Goal: Task Accomplishment & Management: Manage account settings

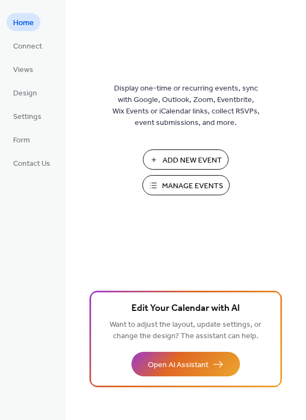
click at [198, 188] on span "Manage Events" at bounding box center [192, 186] width 61 height 11
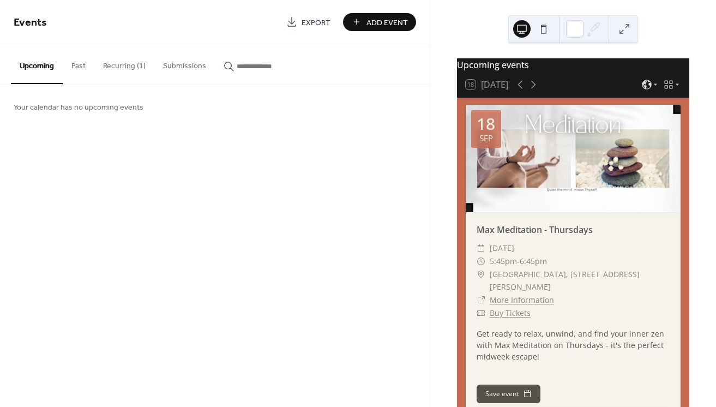
click at [122, 63] on button "Recurring (1)" at bounding box center [124, 63] width 60 height 39
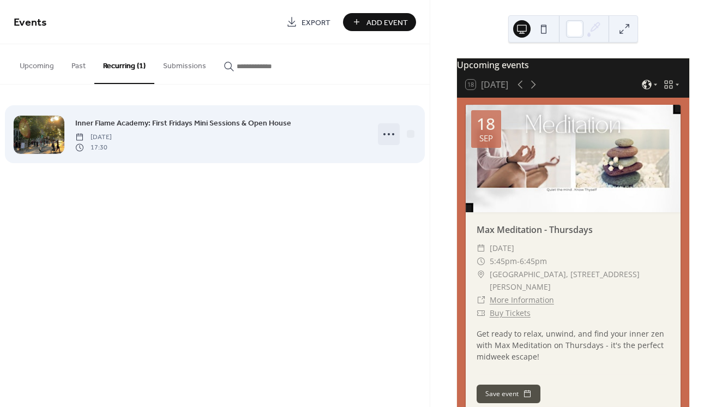
click at [386, 135] on icon at bounding box center [388, 133] width 17 height 17
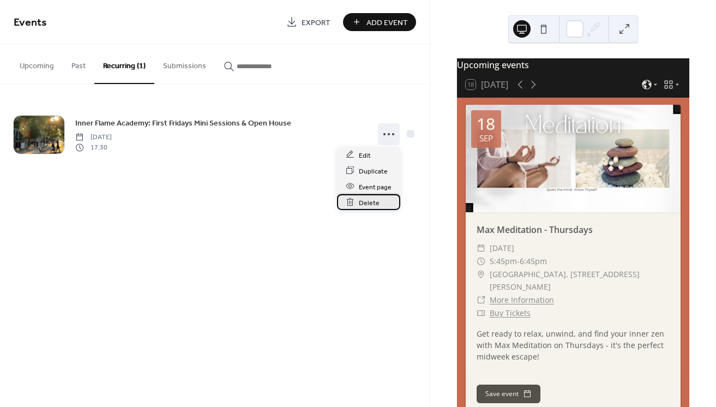
click at [374, 199] on span "Delete" at bounding box center [369, 202] width 21 height 11
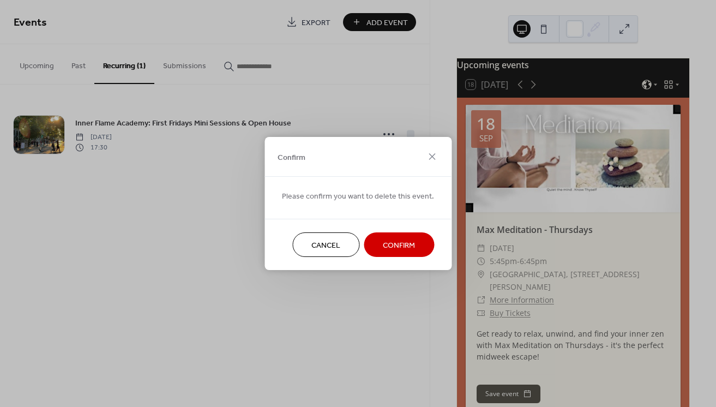
click at [55, 232] on div "Confirm Please confirm you want to delete this event. Cancel Confirm" at bounding box center [358, 203] width 716 height 407
click at [321, 247] on span "Cancel" at bounding box center [325, 245] width 29 height 11
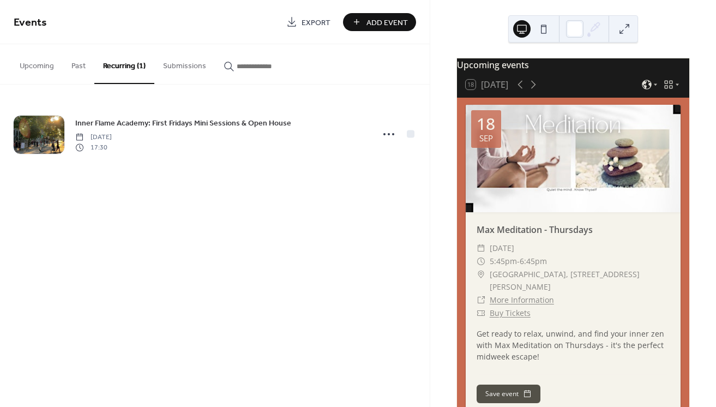
click at [37, 68] on button "Upcoming" at bounding box center [37, 63] width 52 height 39
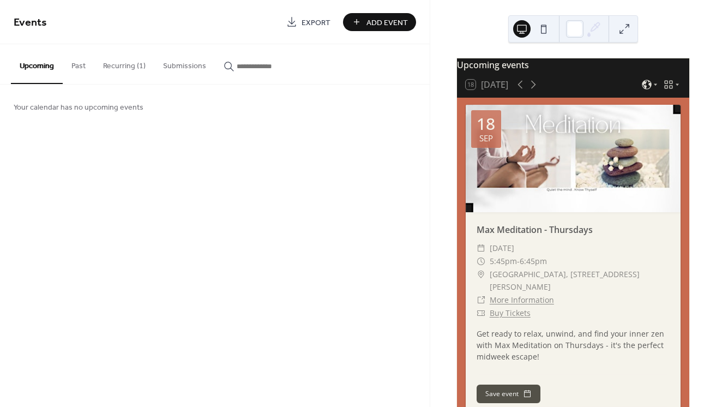
click at [121, 68] on button "Recurring (1)" at bounding box center [124, 63] width 60 height 39
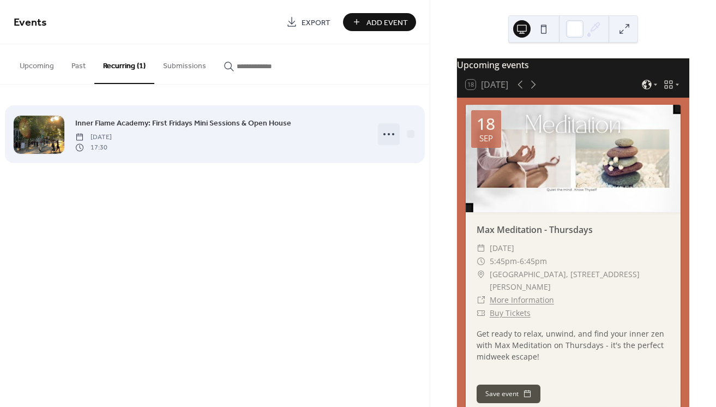
click at [393, 138] on icon at bounding box center [388, 133] width 17 height 17
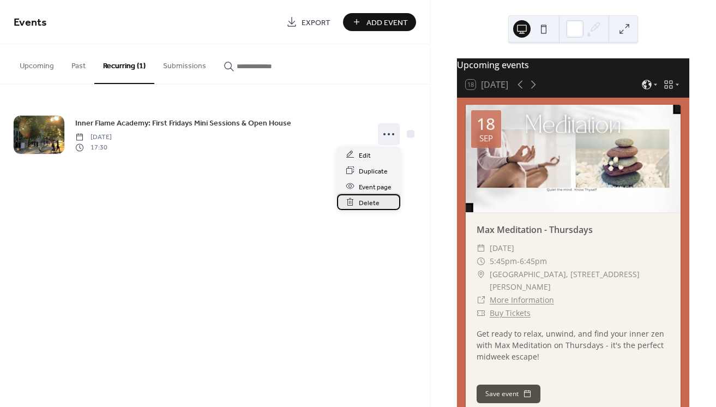
click at [364, 204] on span "Delete" at bounding box center [369, 202] width 21 height 11
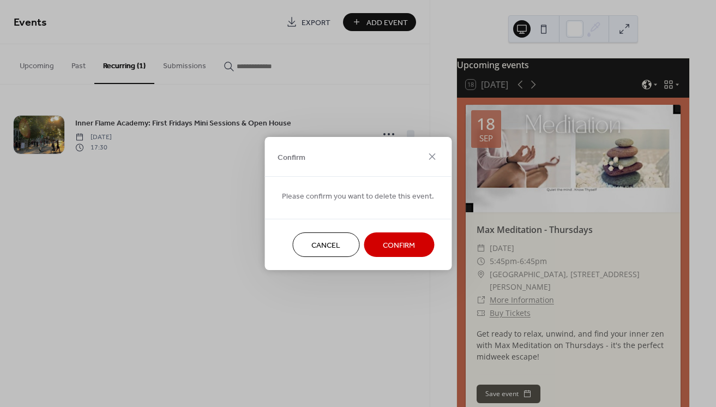
click at [394, 248] on span "Confirm" at bounding box center [399, 245] width 32 height 11
